Goal: Ask a question

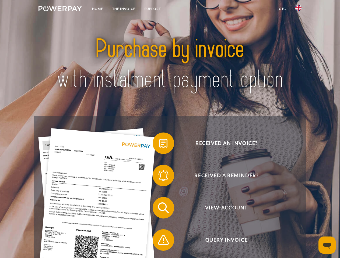
click at [60, 9] on img at bounding box center [59, 8] width 43 height 5
click at [298, 9] on img at bounding box center [298, 8] width 6 height 6
click at [282, 9] on link "GTC" at bounding box center [282, 9] width 16 height 10
click at [159, 144] on span at bounding box center [155, 143] width 27 height 27
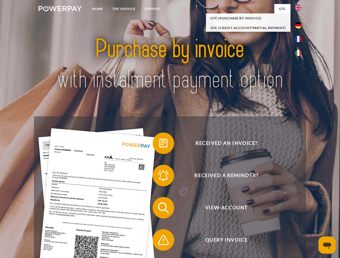
click at [159, 177] on span at bounding box center [155, 175] width 27 height 27
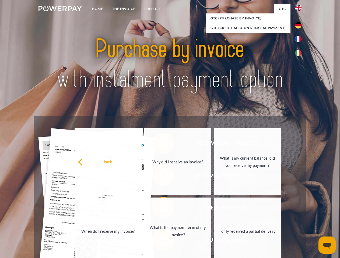
click at [159, 209] on link "What is the payment term of my invoice?" at bounding box center [177, 231] width 67 height 67
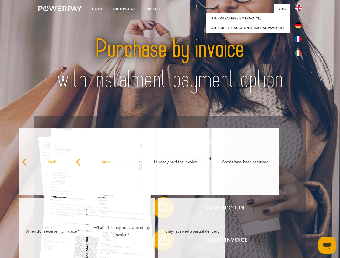
click at [159, 241] on span at bounding box center [155, 240] width 27 height 27
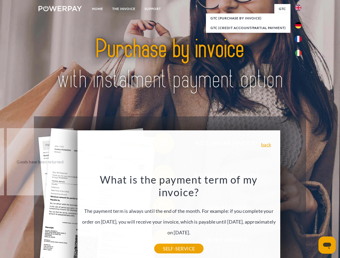
click at [327, 245] on icon "Open messaging window" at bounding box center [327, 246] width 8 height 6
